Goal: Check status: Check status

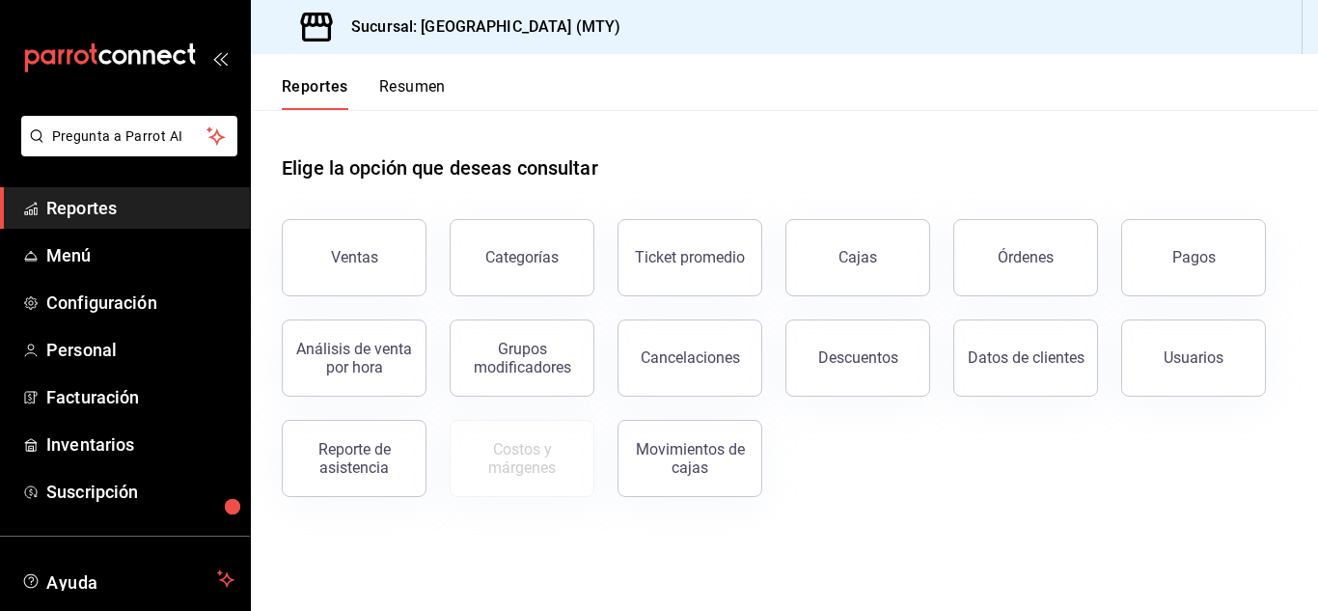
scroll to position [118, 0]
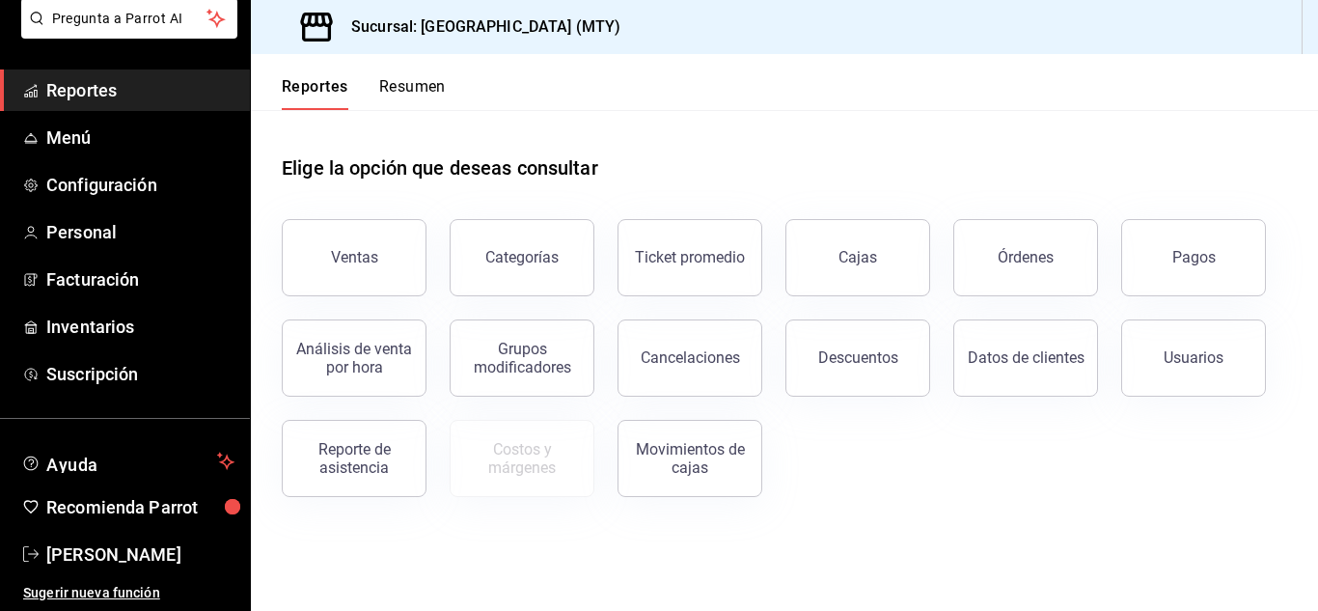
click at [431, 88] on button "Resumen" at bounding box center [412, 93] width 67 height 33
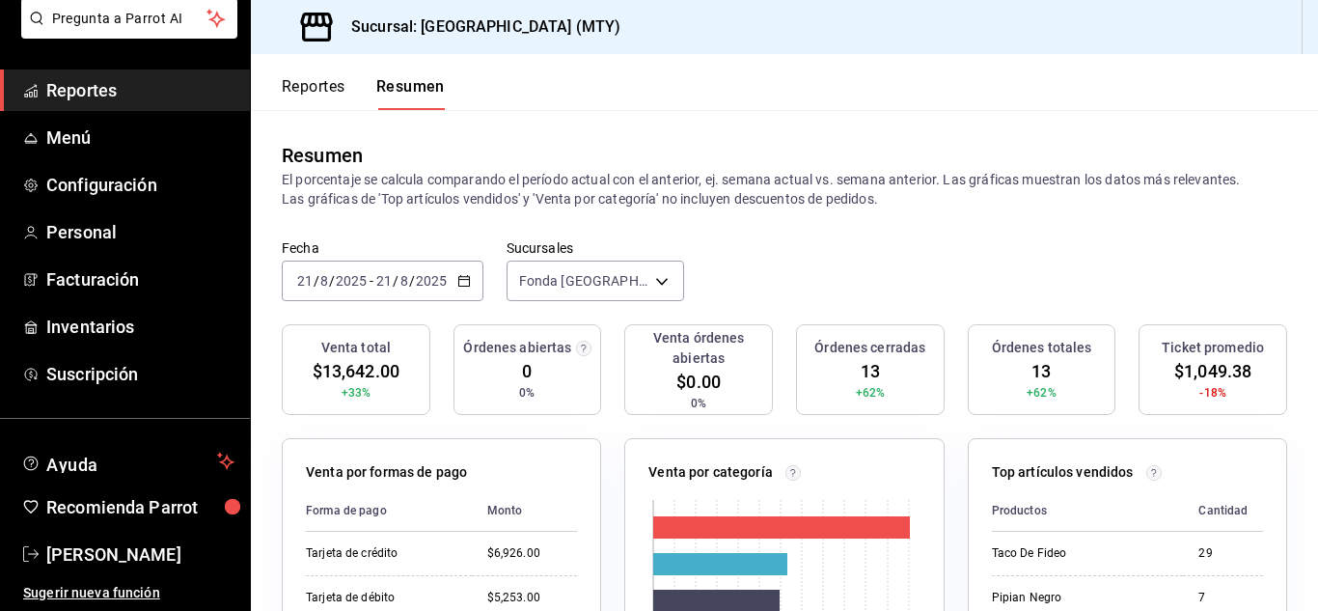
click at [458, 288] on div "[DATE] [DATE] - [DATE] [DATE]" at bounding box center [383, 280] width 202 height 41
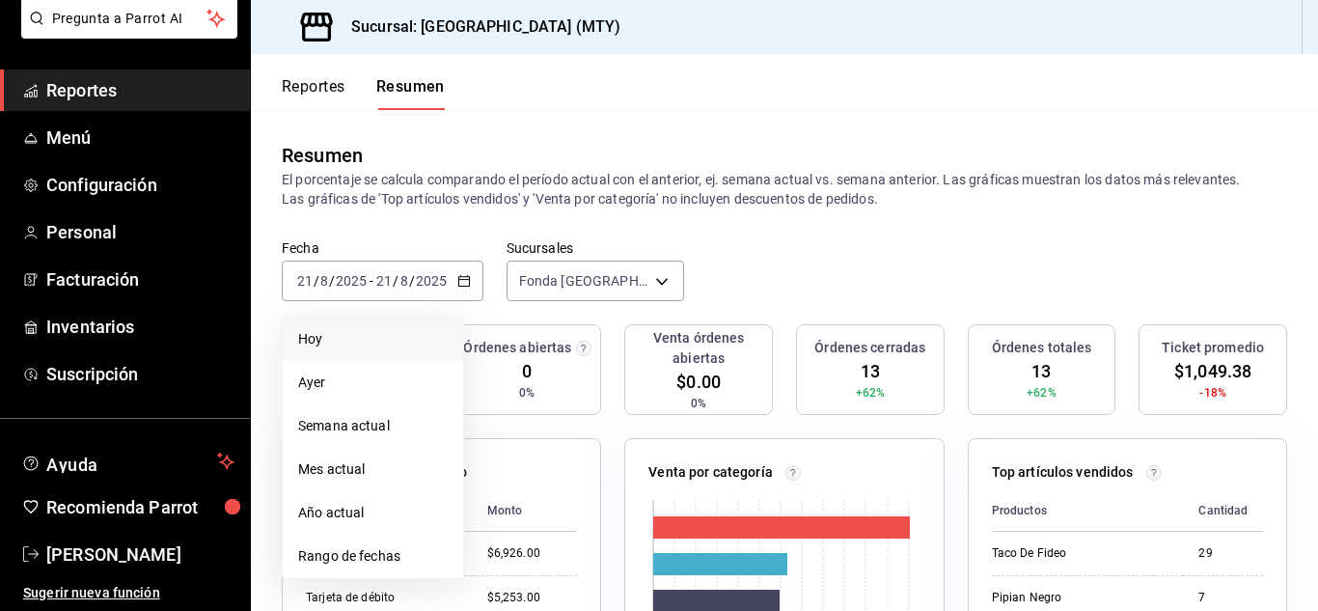
click at [379, 331] on span "Hoy" at bounding box center [373, 339] width 150 height 20
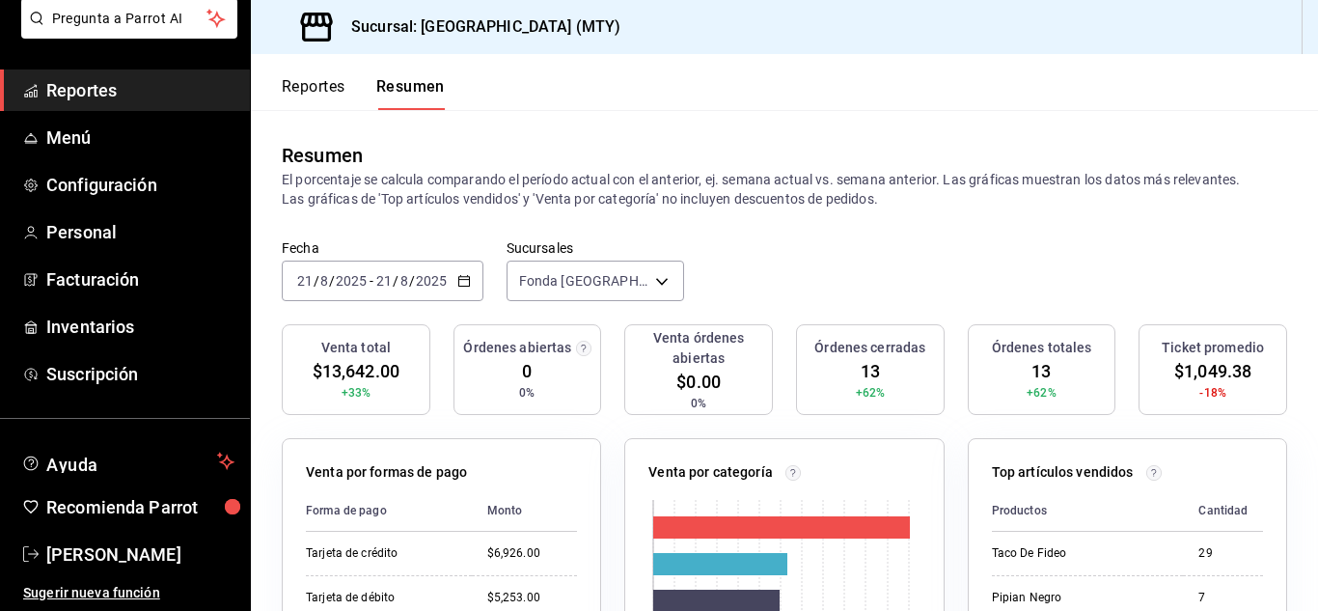
click at [466, 281] on icon "button" at bounding box center [464, 281] width 14 height 14
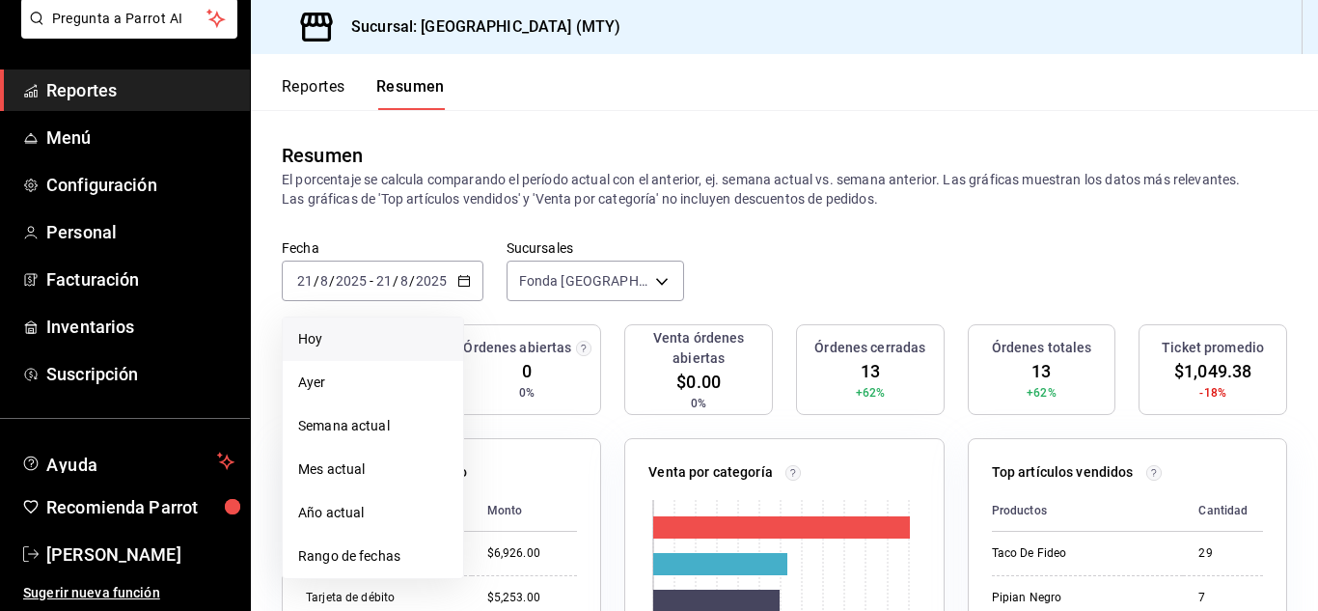
click at [311, 337] on span "Hoy" at bounding box center [373, 339] width 150 height 20
click at [350, 555] on span "Rango de fechas" at bounding box center [373, 556] width 150 height 20
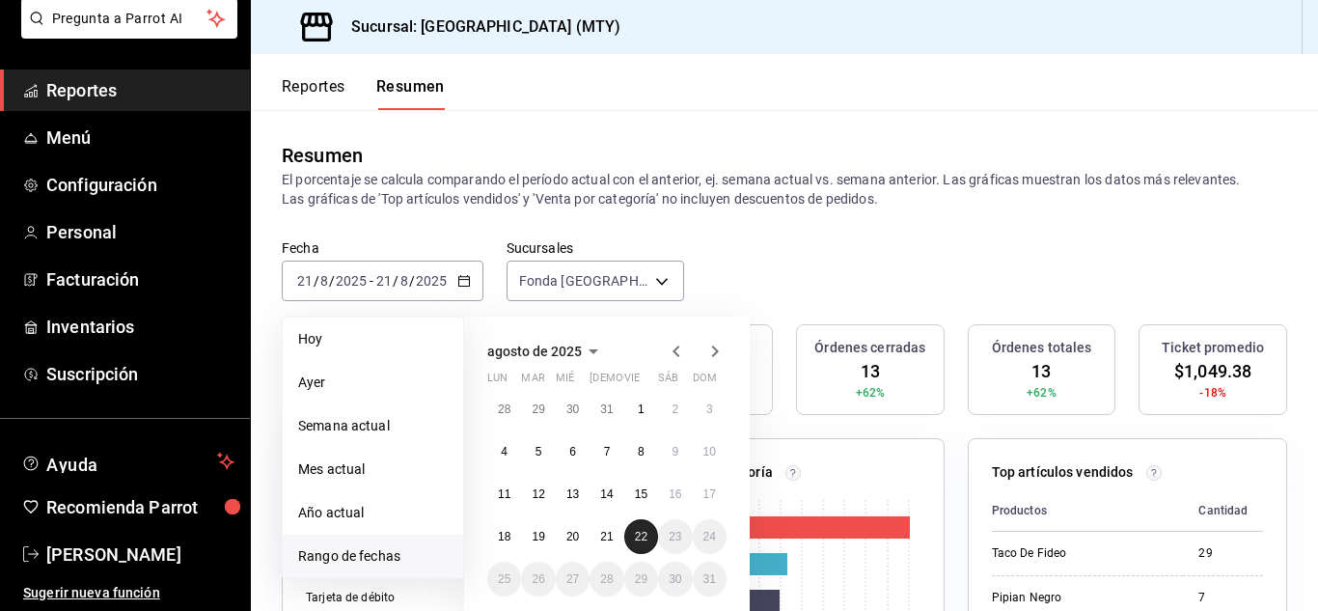
click at [638, 533] on abbr "22" at bounding box center [641, 537] width 13 height 14
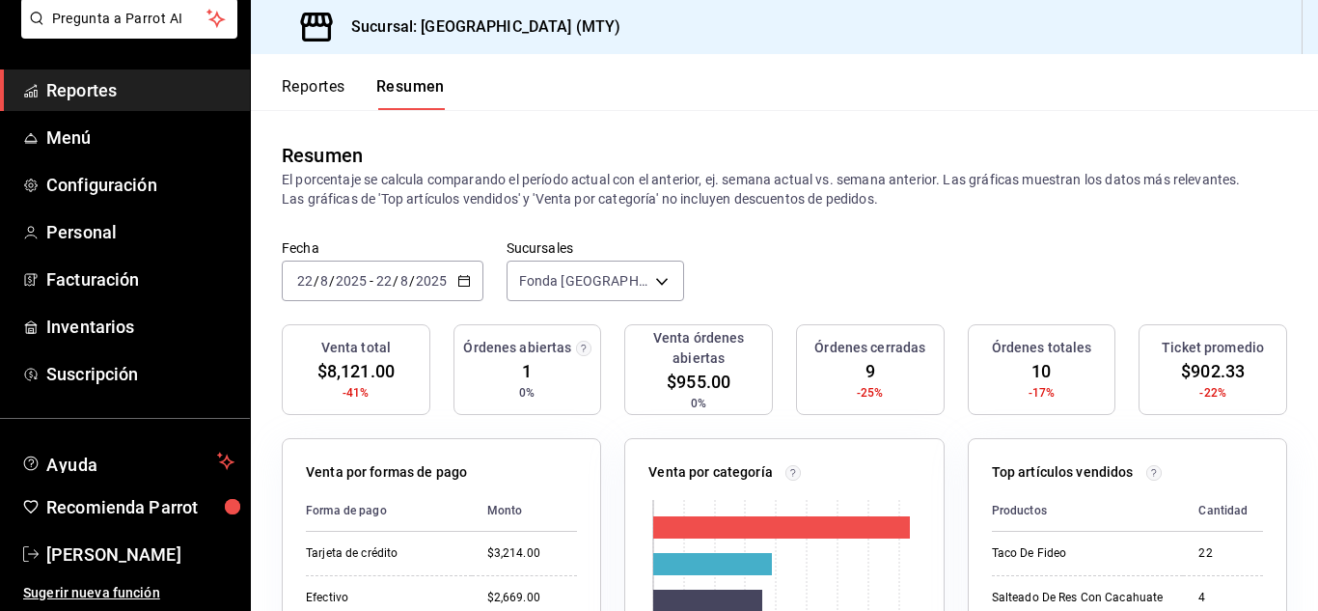
click at [105, 100] on span "Reportes" at bounding box center [140, 90] width 188 height 26
